Goal: Book appointment/travel/reservation

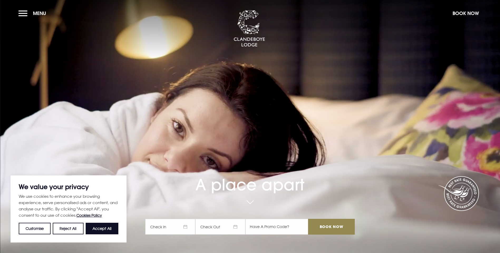
click at [187, 219] on span "Check In" at bounding box center [170, 227] width 50 height 16
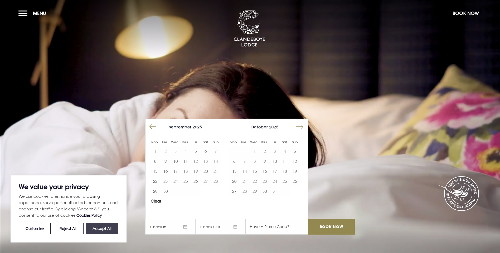
click at [107, 228] on button "Accept All" at bounding box center [102, 229] width 33 height 12
checkbox input "true"
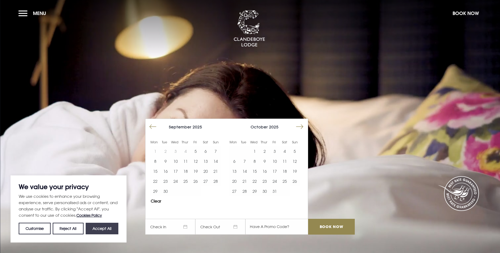
checkbox input "true"
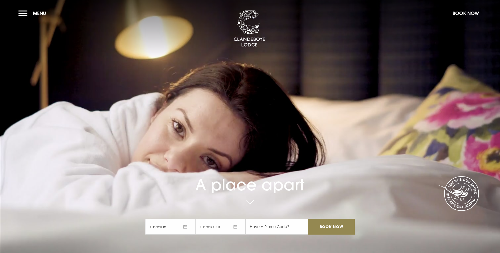
click at [187, 219] on span "Check In" at bounding box center [170, 227] width 50 height 16
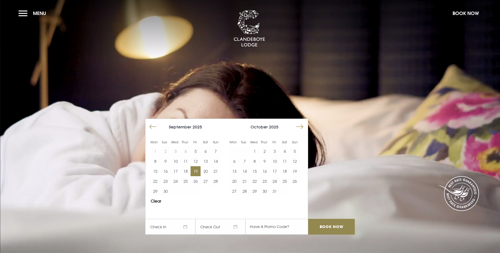
click at [199, 167] on button "19" at bounding box center [195, 172] width 10 height 10
click at [203, 167] on button "20" at bounding box center [206, 172] width 10 height 10
click at [316, 219] on input "Book Now" at bounding box center [331, 227] width 46 height 16
